Goal: Check status

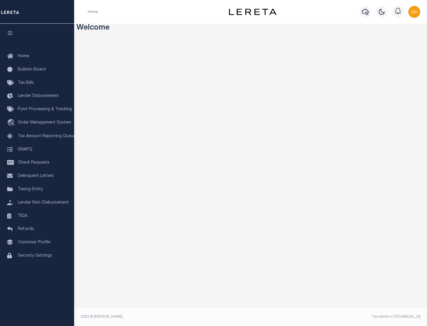
click at [37, 163] on span "Check Requests" at bounding box center [34, 163] width 32 height 4
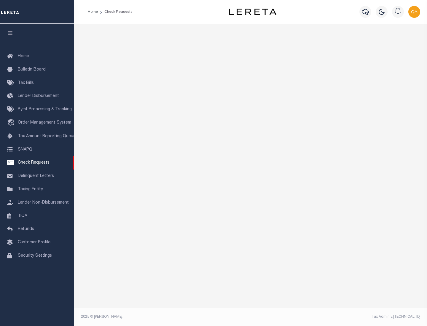
select select "50"
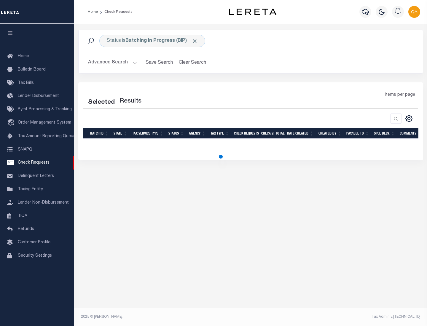
select select "50"
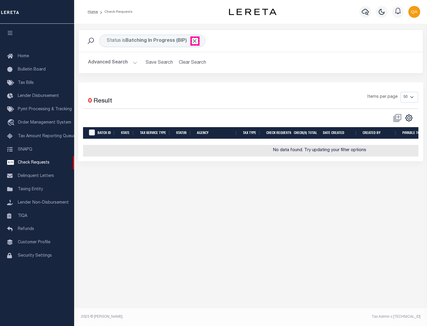
click at [195, 41] on span "Click to Remove" at bounding box center [195, 41] width 6 height 6
